Goal: Transaction & Acquisition: Purchase product/service

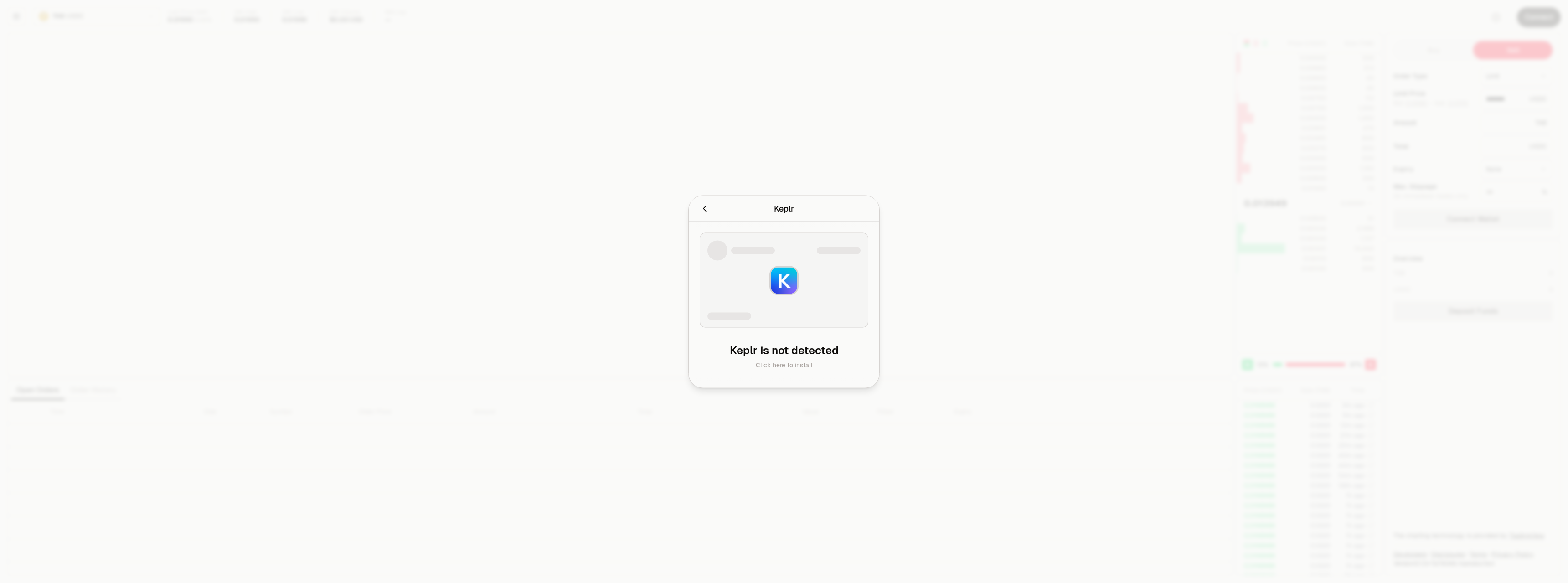
click at [782, 278] on img at bounding box center [784, 280] width 27 height 27
click at [797, 296] on div at bounding box center [784, 281] width 35 height 35
click at [771, 289] on img at bounding box center [784, 280] width 27 height 27
click at [708, 211] on icon "Cancel" at bounding box center [705, 208] width 10 height 10
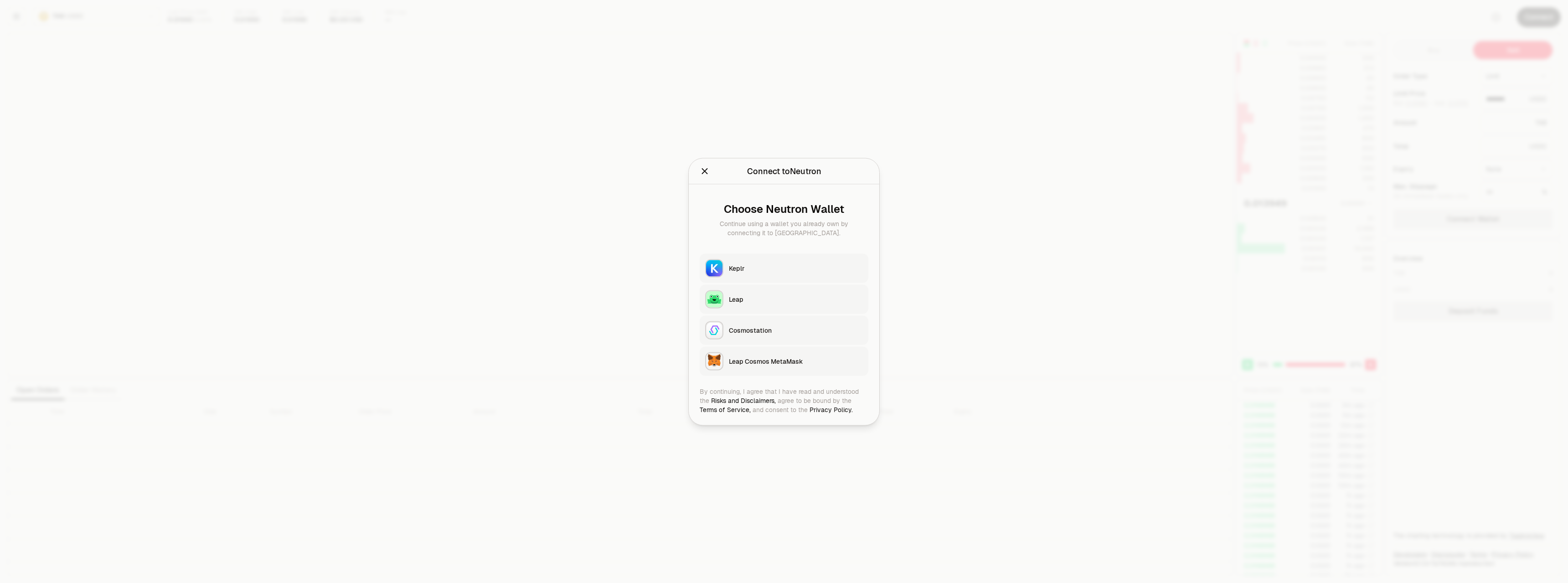
click at [747, 269] on div "Keplr" at bounding box center [796, 268] width 135 height 9
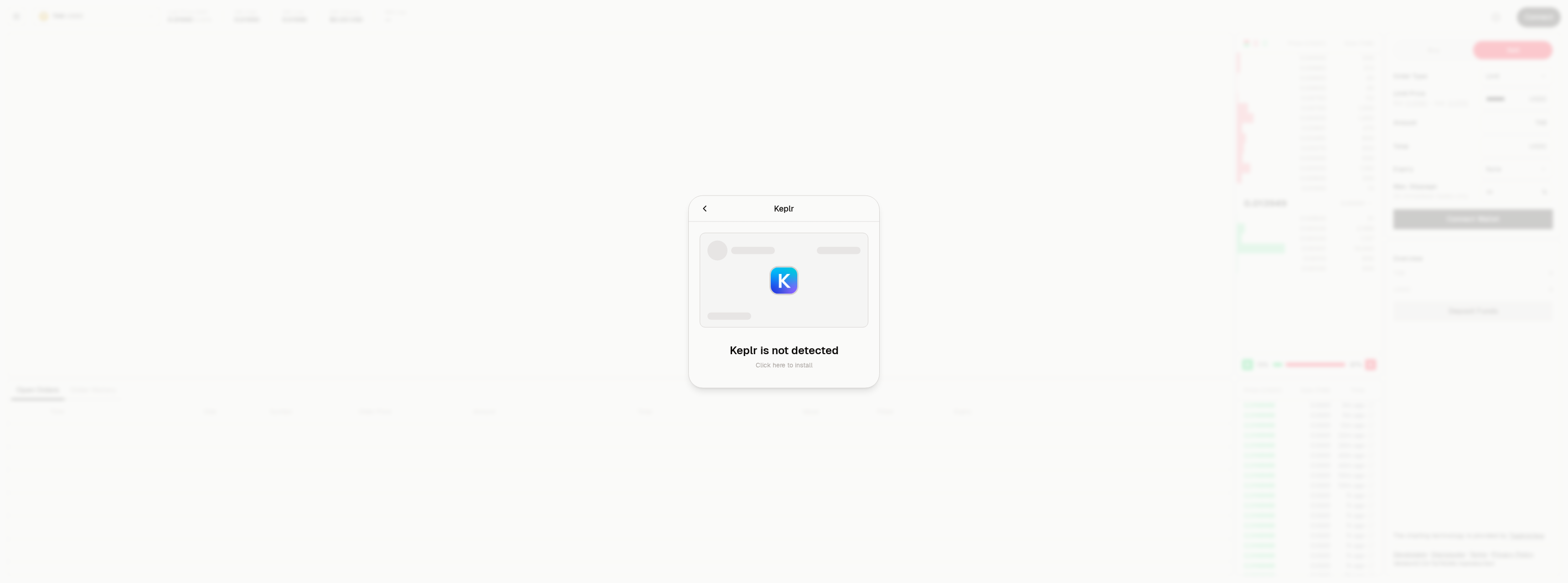
click at [614, 215] on div at bounding box center [784, 291] width 1568 height 583
